Goal: Task Accomplishment & Management: Complete application form

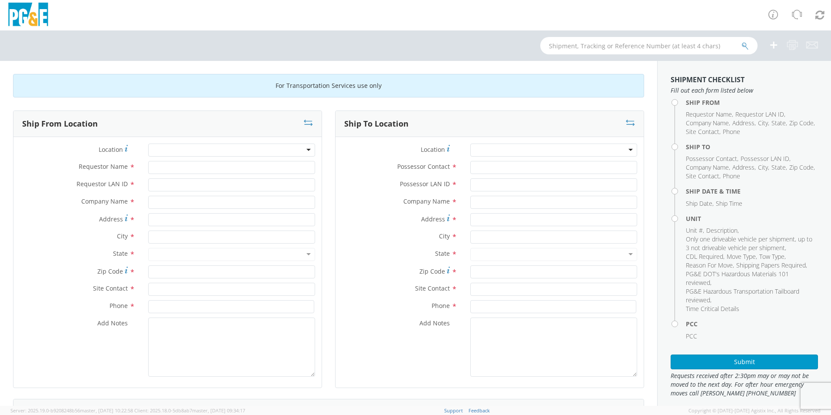
click at [303, 150] on div at bounding box center [231, 149] width 167 height 13
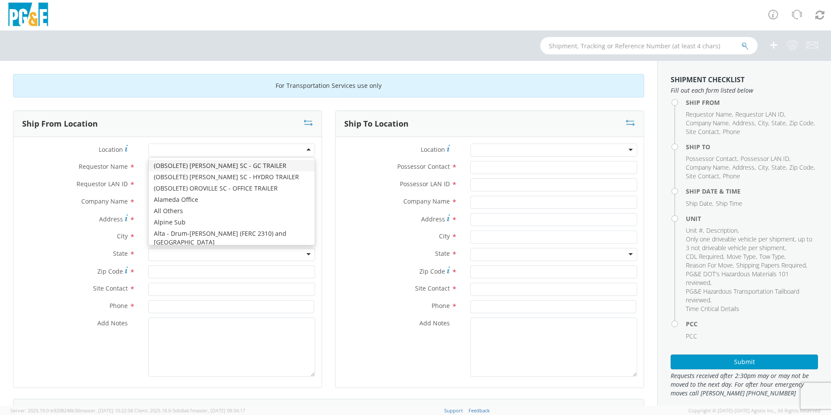
click at [305, 147] on div at bounding box center [231, 149] width 167 height 13
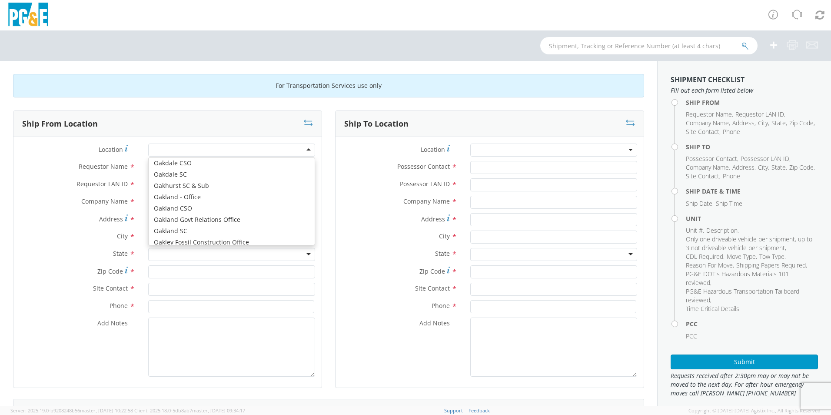
scroll to position [3303, 0]
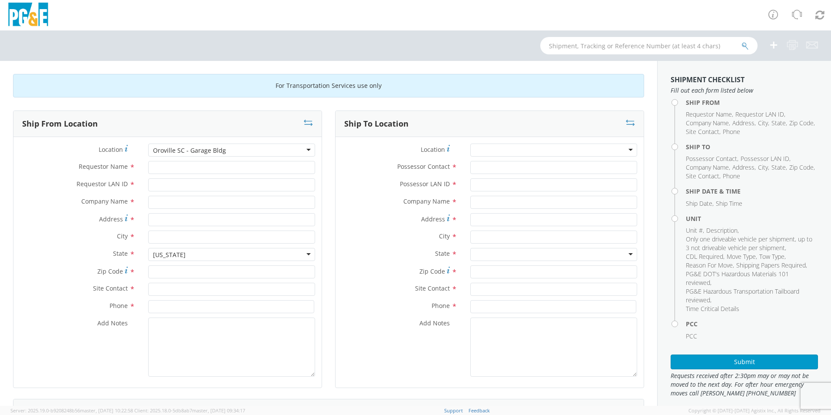
type input "PG&E"
type input "[STREET_ADDRESS][PERSON_NAME]"
type input "[GEOGRAPHIC_DATA]"
type input "95965"
click at [182, 169] on input "Requestor Name *" at bounding box center [231, 167] width 167 height 13
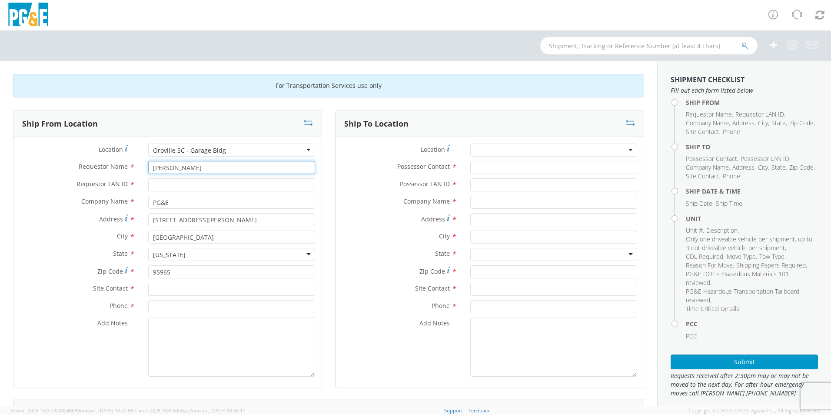
type input "[PERSON_NAME]"
type input "D0G8"
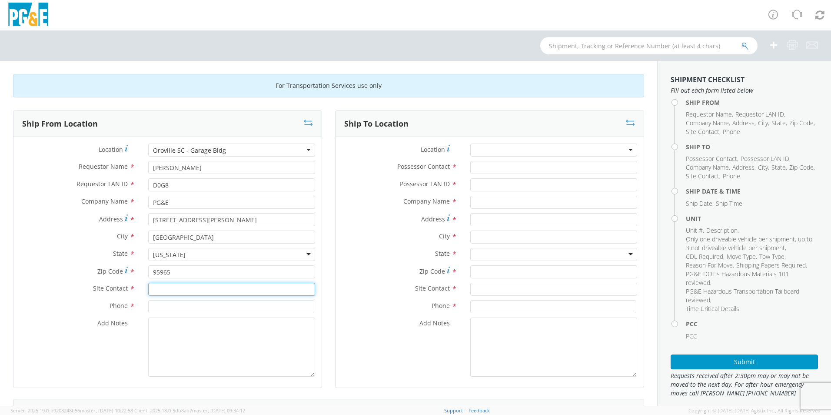
click at [183, 288] on input "text" at bounding box center [231, 288] width 167 height 13
type input "[PERSON_NAME]"
click at [192, 302] on input at bounding box center [231, 306] width 166 height 13
type input "5306351789"
click at [622, 149] on div at bounding box center [553, 149] width 167 height 13
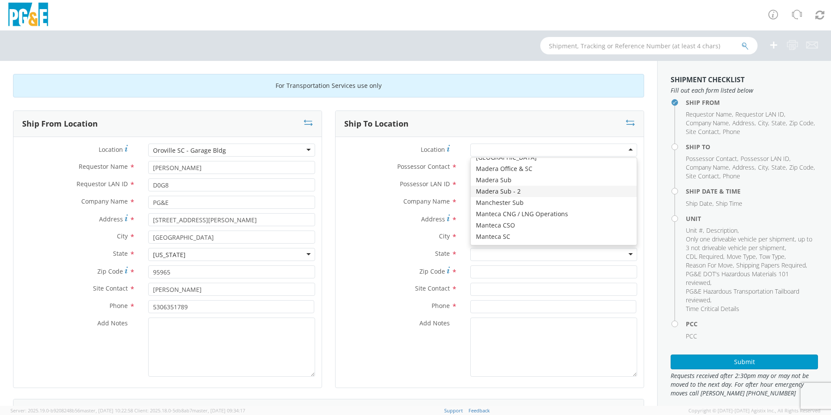
scroll to position [2651, 0]
type input "PG&E"
type input "[STREET_ADDRESS]"
type input "[GEOGRAPHIC_DATA]"
type input "95901"
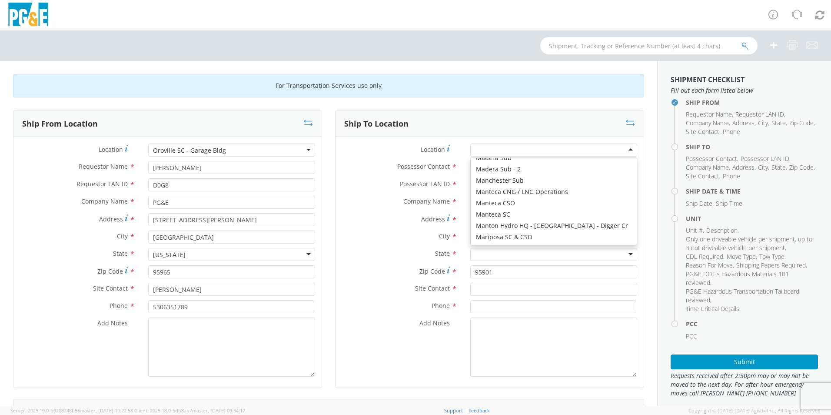
scroll to position [0, 0]
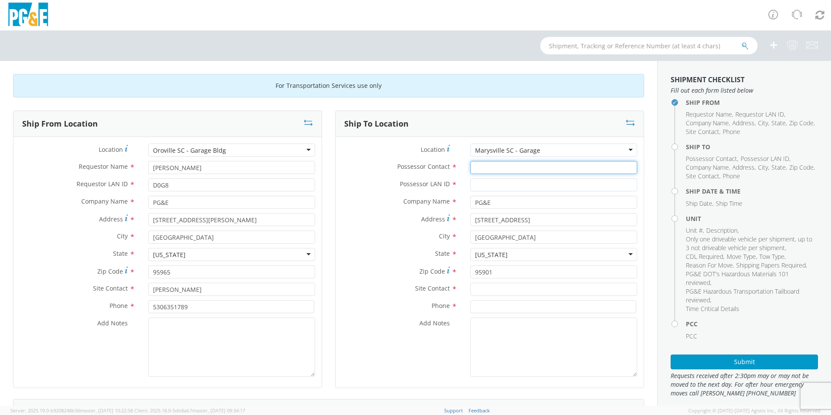
click at [474, 167] on input "Possessor Contact *" at bounding box center [553, 167] width 167 height 13
type input "[PERSON_NAME]"
type input "D0G8"
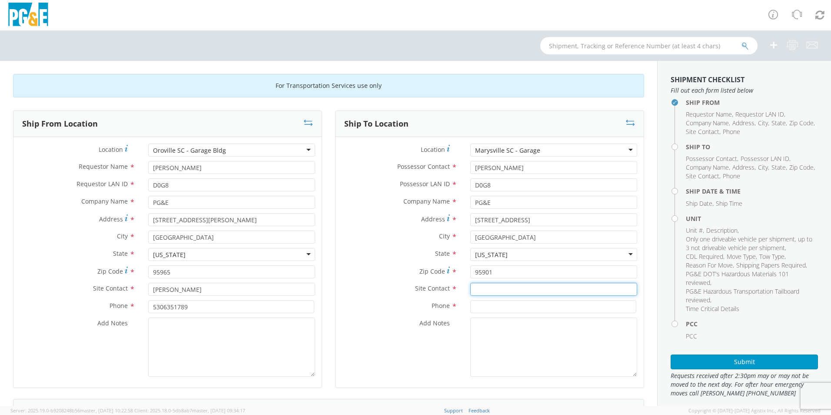
click at [485, 292] on input "text" at bounding box center [553, 288] width 167 height 13
type input "[PERSON_NAME]"
click at [522, 307] on input at bounding box center [553, 306] width 166 height 13
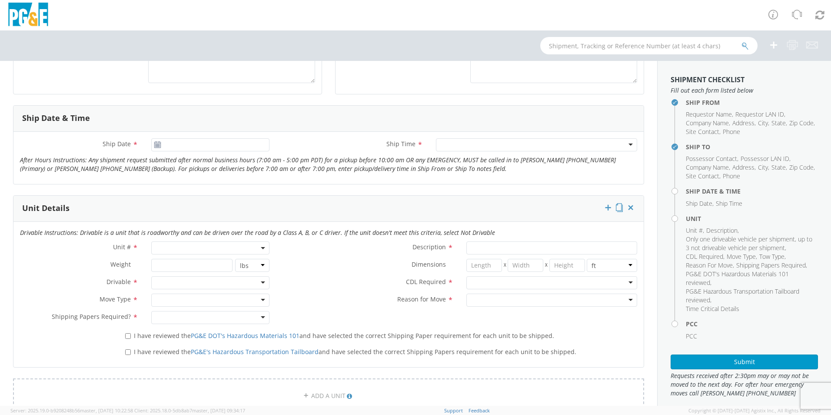
scroll to position [304, 0]
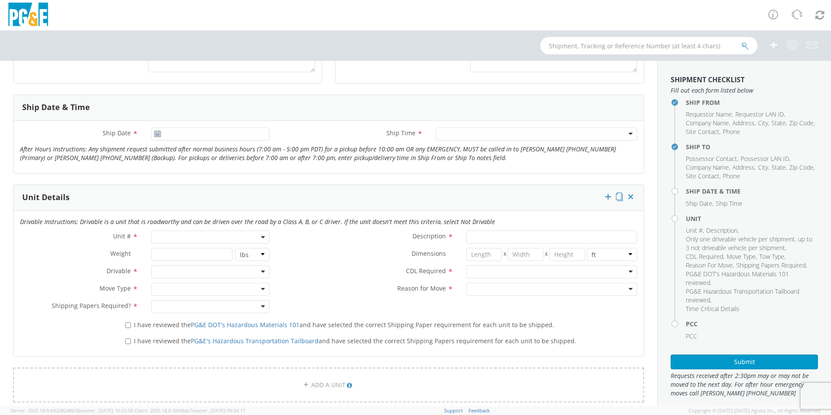
type input "5307014536"
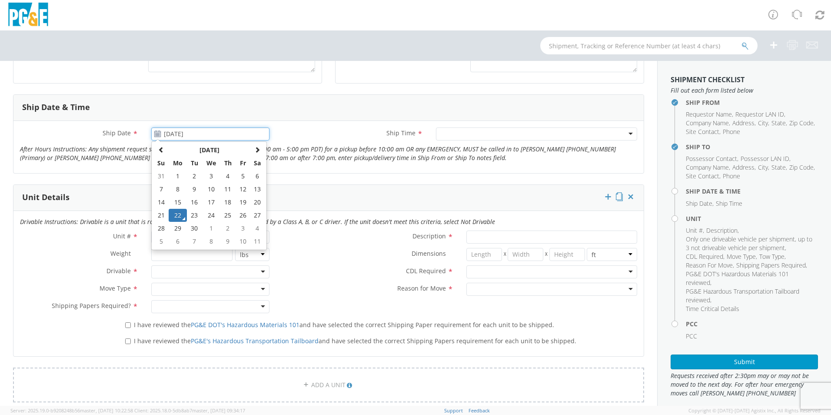
click at [183, 136] on input "[DATE]" at bounding box center [210, 133] width 118 height 13
click at [194, 218] on td "23" at bounding box center [194, 215] width 15 height 13
type input "[DATE]"
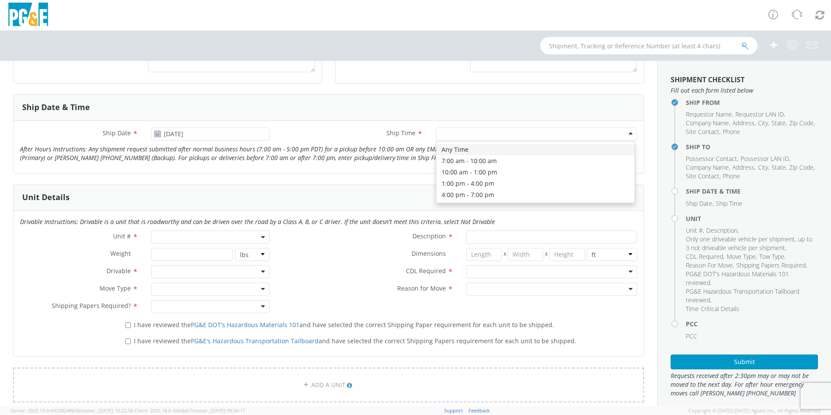
click at [625, 132] on div at bounding box center [536, 133] width 201 height 13
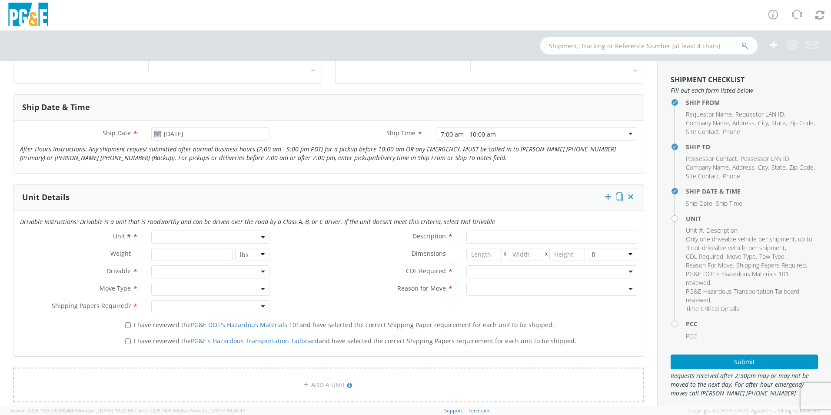
click at [264, 236] on span at bounding box center [210, 236] width 118 height 13
click at [225, 246] on input "search" at bounding box center [209, 251] width 113 height 13
type input "B25235"
select select "B25235"
type input "TRUCK; FIELD MECHANIC 16-19.5K 4X4"
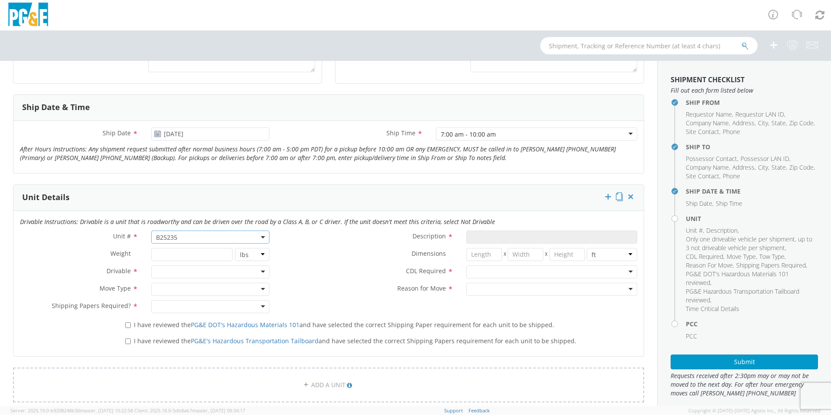
type input "17950"
click at [255, 272] on div at bounding box center [210, 271] width 118 height 13
click at [259, 290] on div at bounding box center [210, 288] width 118 height 13
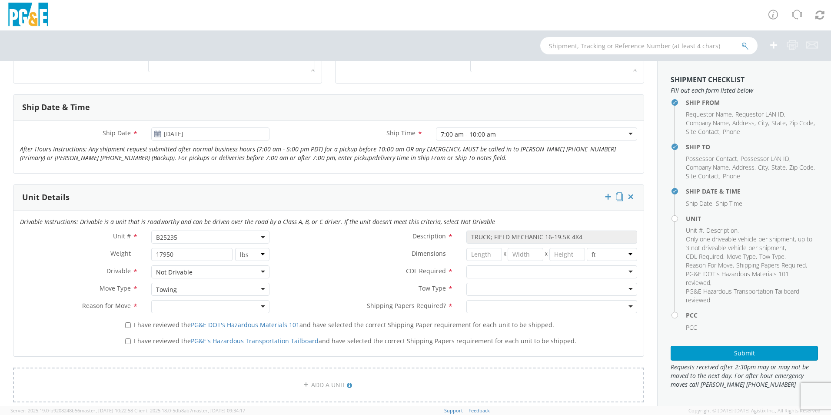
click at [258, 306] on div at bounding box center [210, 306] width 118 height 13
click at [126, 325] on input "I have reviewed the PG&E DOT's Hazardous Materials 101 and have selected the co…" at bounding box center [128, 325] width 6 height 6
checkbox input "true"
click at [127, 341] on input "I have reviewed the PG&E's Hazardous Transportation Tailboard and have selected…" at bounding box center [128, 341] width 6 height 6
checkbox input "true"
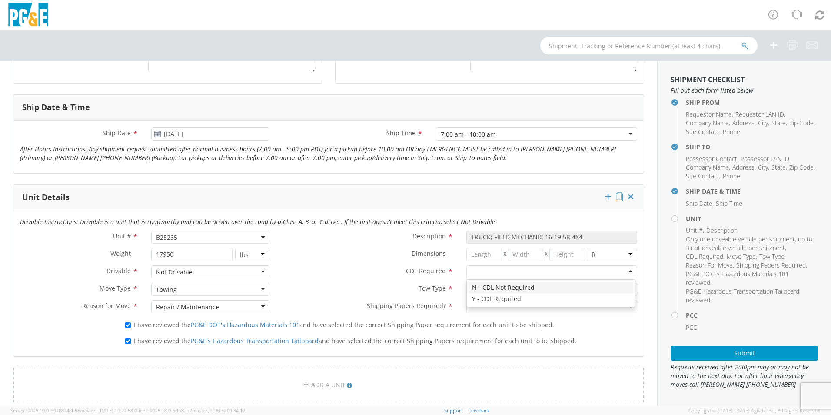
click at [624, 269] on div at bounding box center [551, 271] width 171 height 13
click at [617, 287] on div at bounding box center [551, 288] width 171 height 13
click at [618, 290] on div at bounding box center [551, 288] width 171 height 13
click at [624, 287] on div at bounding box center [551, 288] width 171 height 13
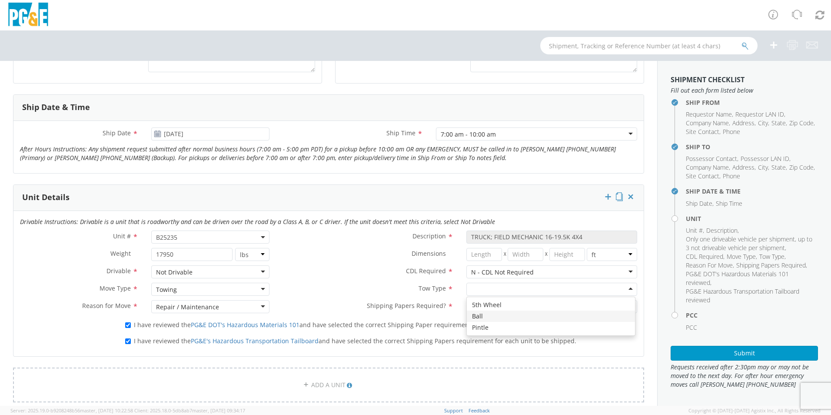
click at [260, 287] on div "Towing" at bounding box center [210, 288] width 118 height 13
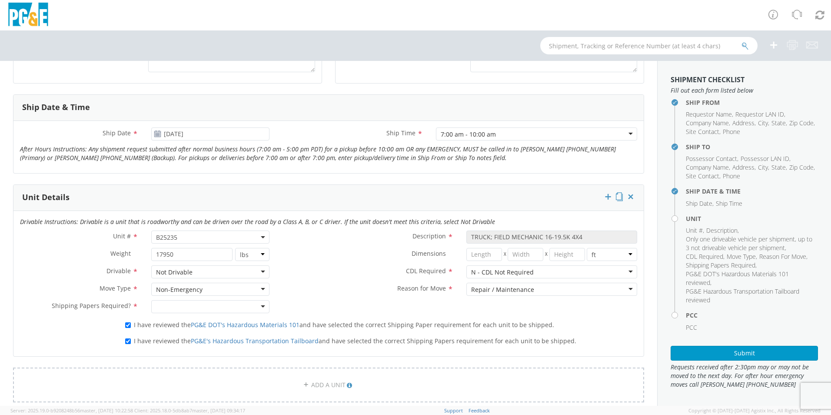
click at [257, 286] on div "Non-Emergency" at bounding box center [210, 288] width 118 height 13
click at [261, 306] on div at bounding box center [210, 306] width 118 height 13
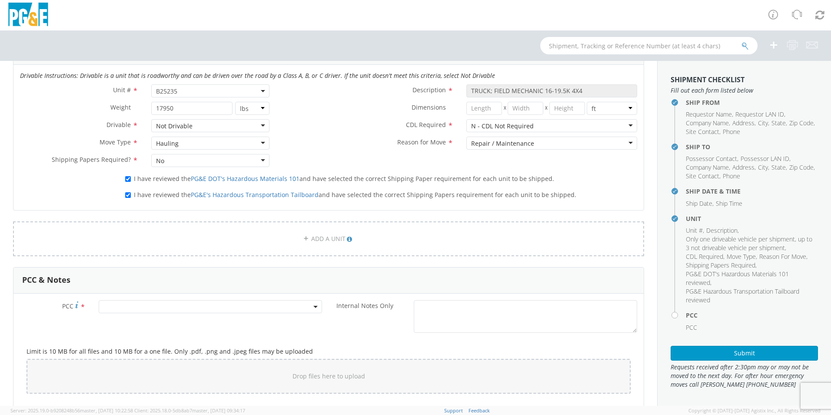
scroll to position [478, 0]
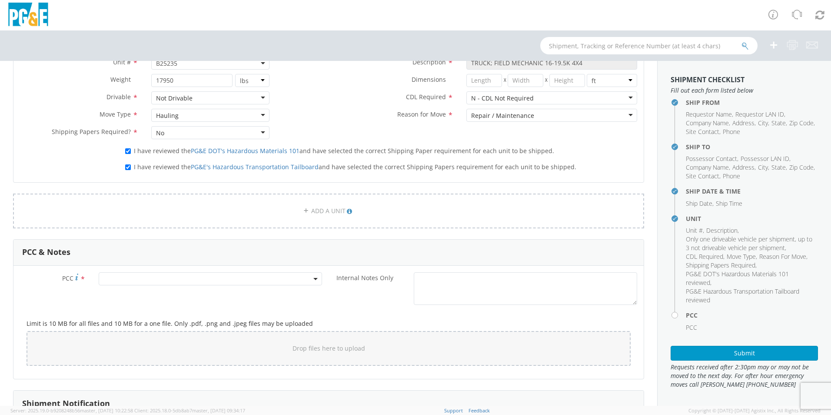
click at [152, 278] on span at bounding box center [210, 278] width 223 height 13
click at [132, 290] on input "number" at bounding box center [209, 292] width 216 height 13
click at [261, 293] on input "number" at bounding box center [209, 292] width 216 height 13
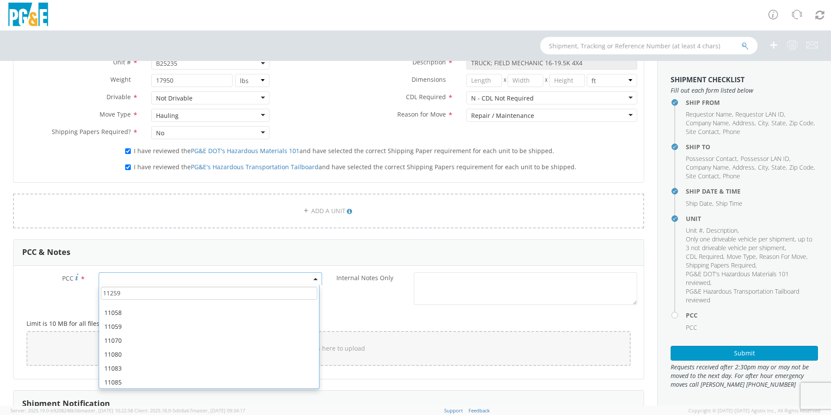
scroll to position [304, 0]
click at [199, 290] on input "11259" at bounding box center [209, 292] width 216 height 13
click at [132, 290] on input "11259" at bounding box center [209, 292] width 216 height 13
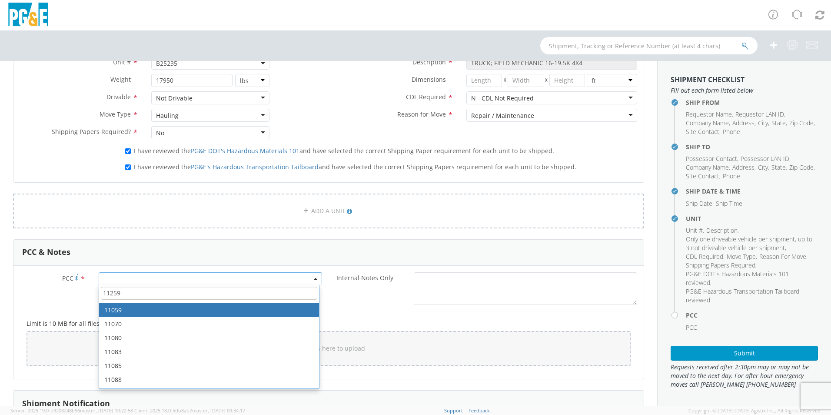
type input "11259"
click at [361, 306] on div "Internal Notes Only *" at bounding box center [486, 290] width 315 height 37
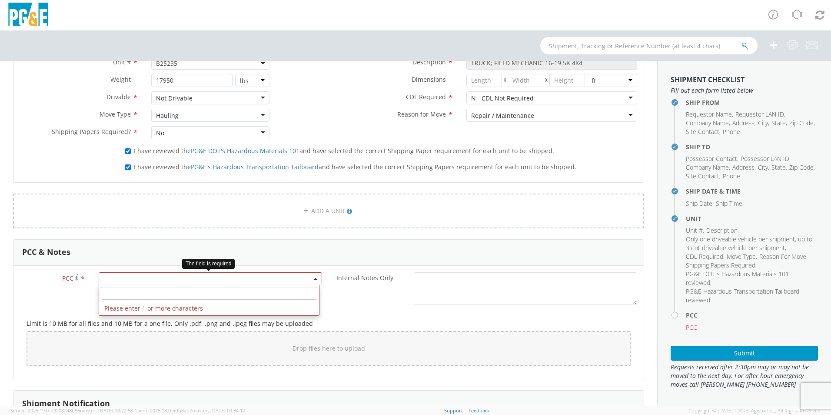
click at [207, 281] on span at bounding box center [210, 278] width 223 height 13
click at [163, 290] on input "number" at bounding box center [209, 292] width 216 height 13
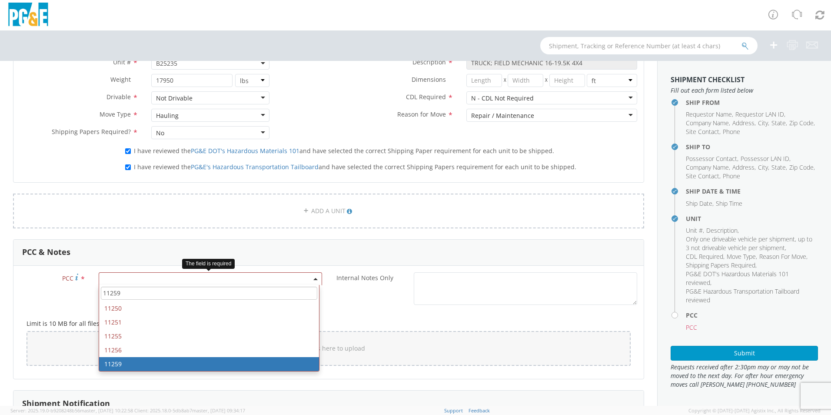
type input "11259"
select select "11259"
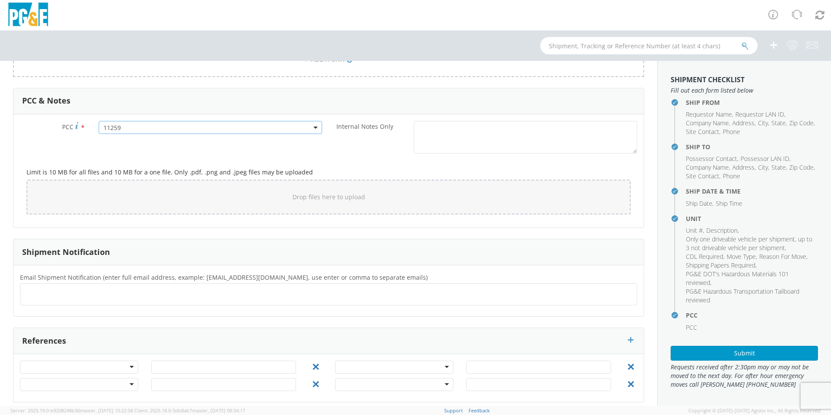
scroll to position [637, 0]
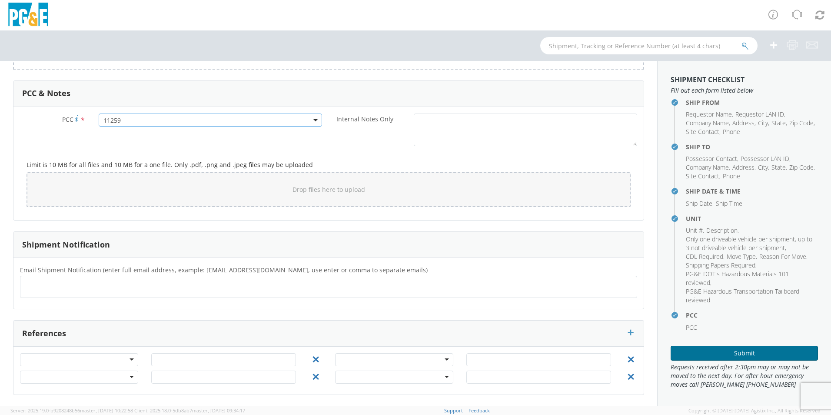
click at [724, 350] on button "Submit" at bounding box center [744, 352] width 147 height 15
